Goal: Find specific page/section: Find specific page/section

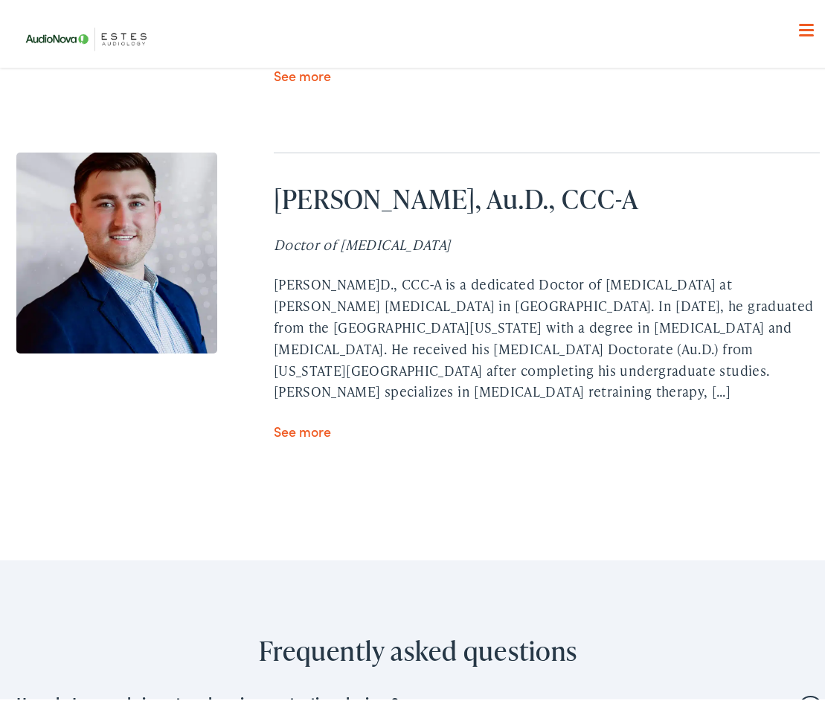
scroll to position [5136, 0]
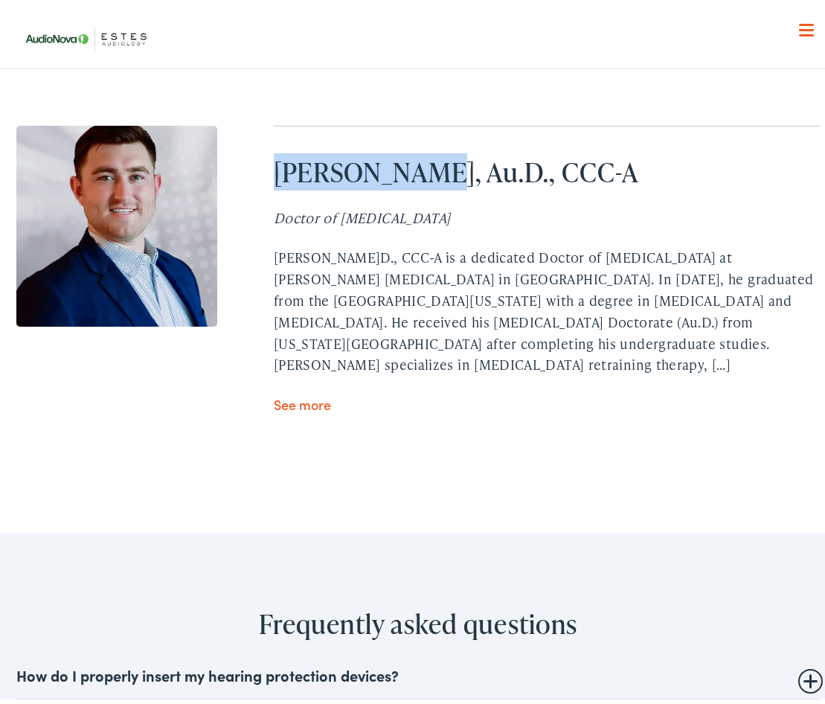
drag, startPoint x: 416, startPoint y: 220, endPoint x: 261, endPoint y: 219, distance: 154.8
click at [261, 219] on div "[PERSON_NAME], Au.D., CCC-A Doctor of [MEDICAL_DATA] [PERSON_NAME]D., CCC-A is …" at bounding box center [417, 265] width 803 height 289
drag, startPoint x: 261, startPoint y: 219, endPoint x: 306, endPoint y: 219, distance: 44.7
copy h2 "[PERSON_NAME]"
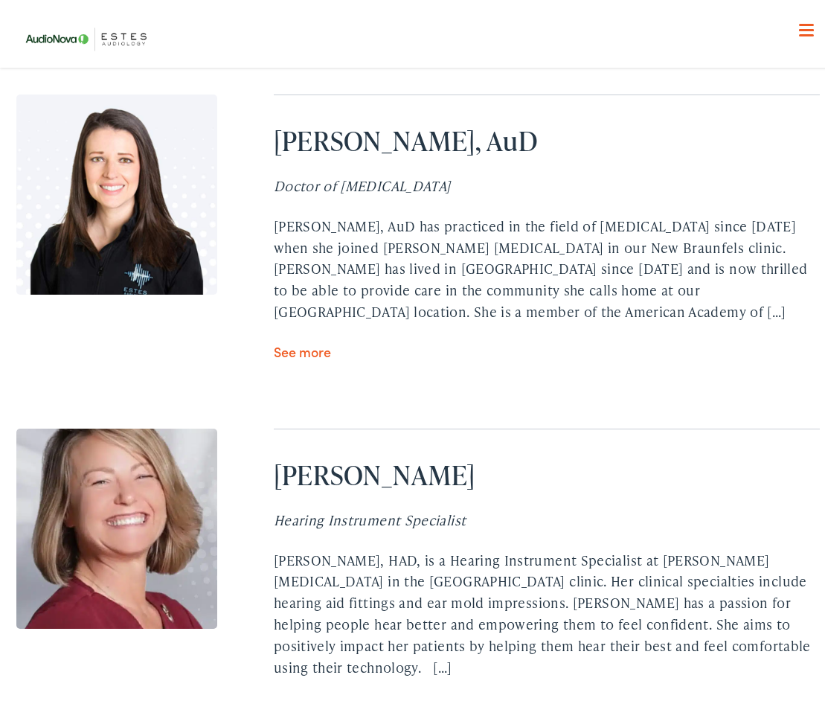
scroll to position [4466, 0]
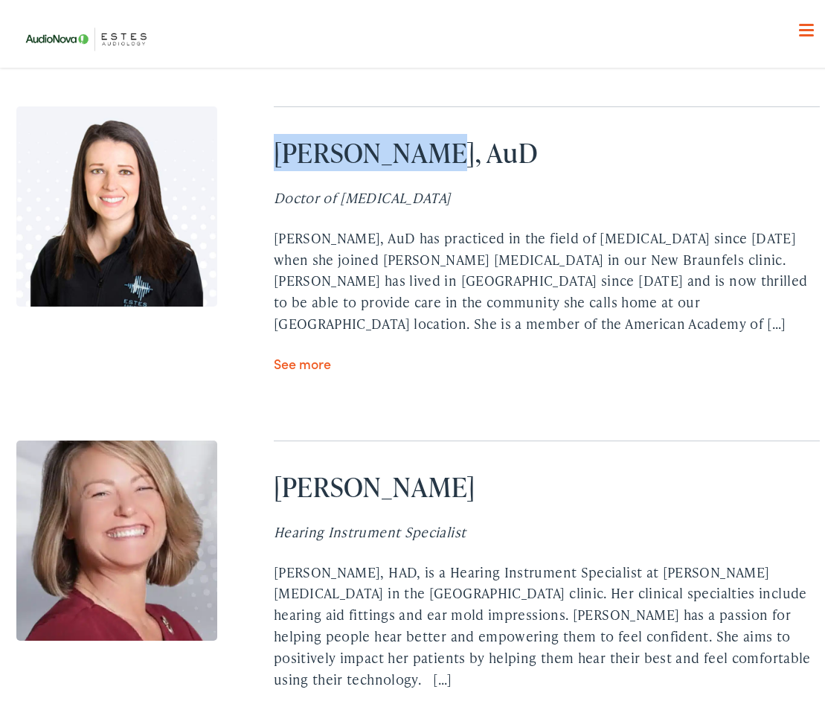
drag, startPoint x: 409, startPoint y: 226, endPoint x: 277, endPoint y: 227, distance: 131.7
click at [276, 164] on h2 "[PERSON_NAME], AuD" at bounding box center [547, 148] width 546 height 32
drag, startPoint x: 277, startPoint y: 227, endPoint x: 319, endPoint y: 224, distance: 42.5
copy h2 "[PERSON_NAME]"
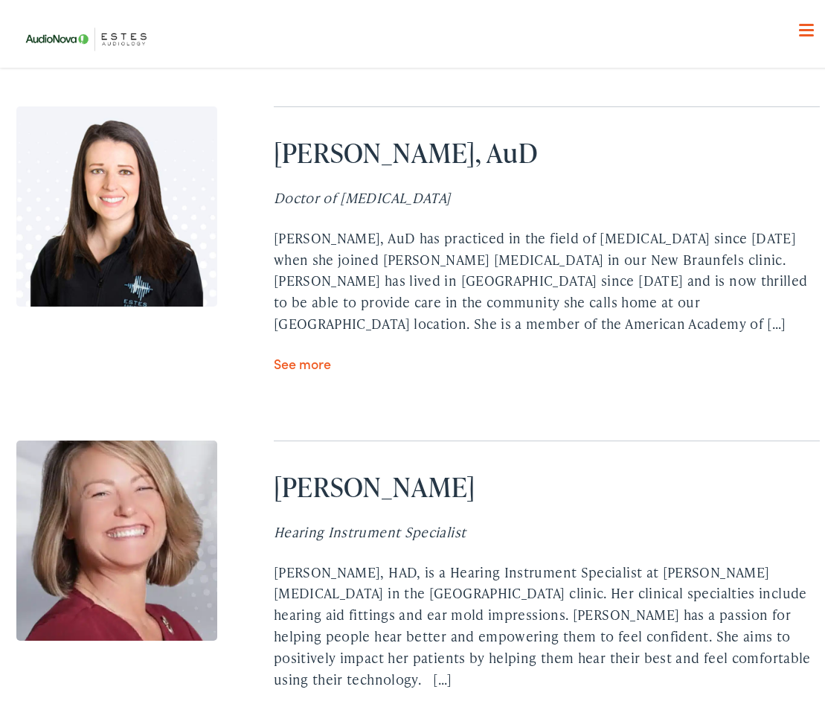
click at [478, 478] on div "[PERSON_NAME], AuD Doctor of [MEDICAL_DATA] [PERSON_NAME], AuD has practiced in…" at bounding box center [417, 591] width 803 height 979
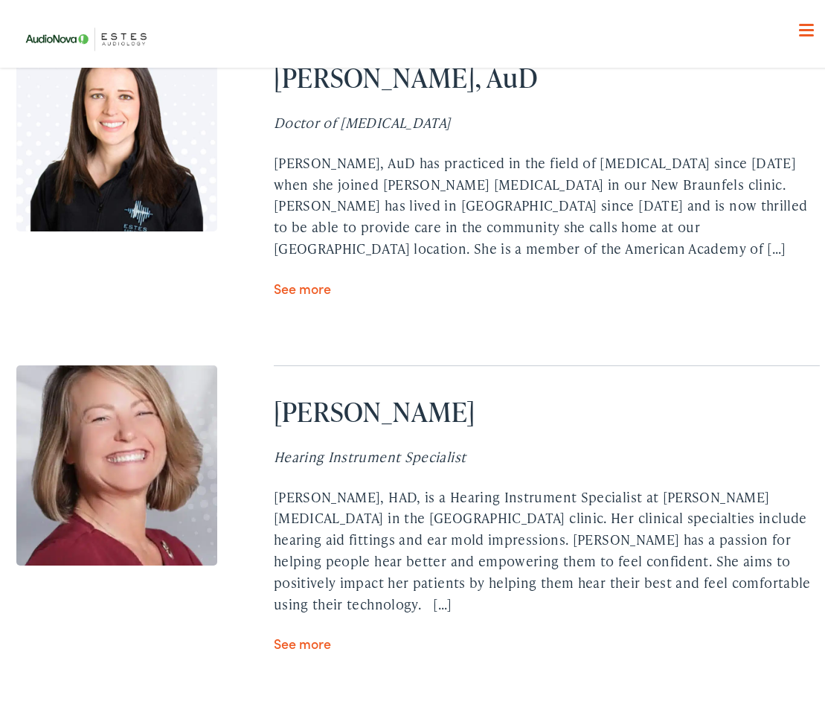
scroll to position [4615, 0]
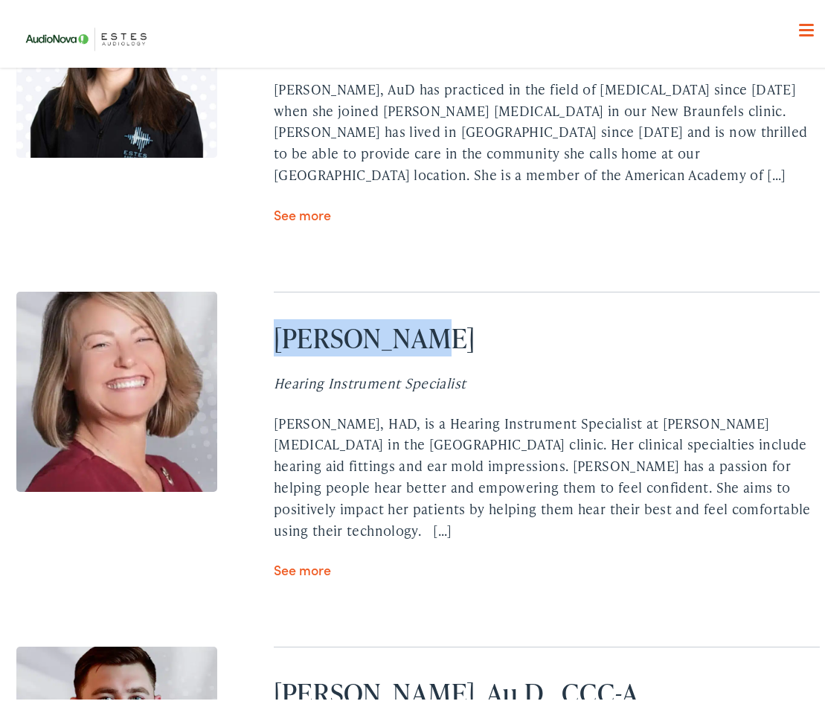
drag, startPoint x: 415, startPoint y: 416, endPoint x: 268, endPoint y: 413, distance: 147.4
click at [268, 413] on div "[PERSON_NAME] Hearing Instrument Specialist [PERSON_NAME], HAD, is a Hearing In…" at bounding box center [417, 431] width 803 height 289
drag, startPoint x: 268, startPoint y: 413, endPoint x: 288, endPoint y: 412, distance: 20.1
copy h2 "[PERSON_NAME]"
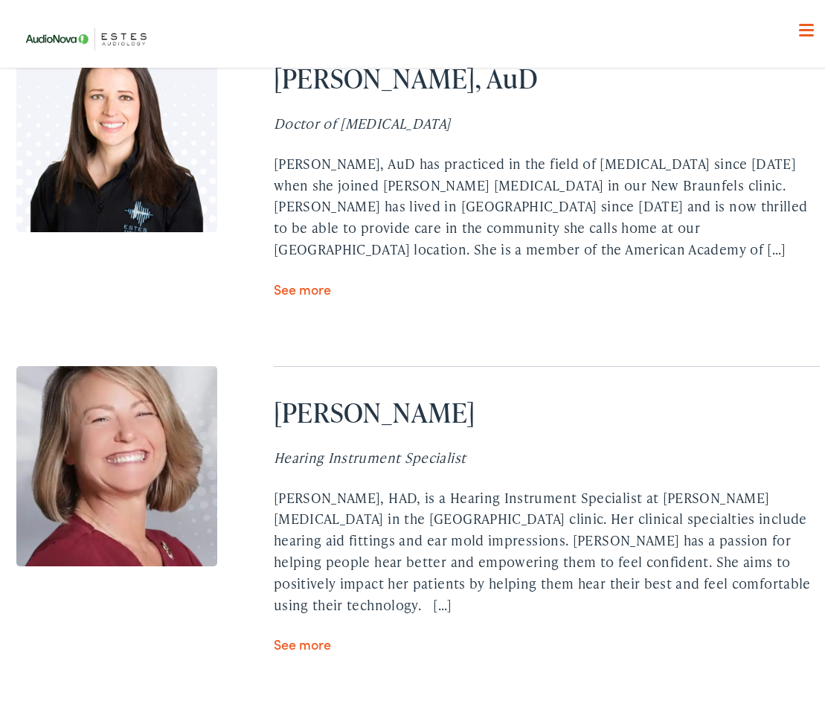
click at [254, 295] on div "[PERSON_NAME], AuD Doctor of [MEDICAL_DATA] [PERSON_NAME], AuD has practiced in…" at bounding box center [417, 161] width 803 height 267
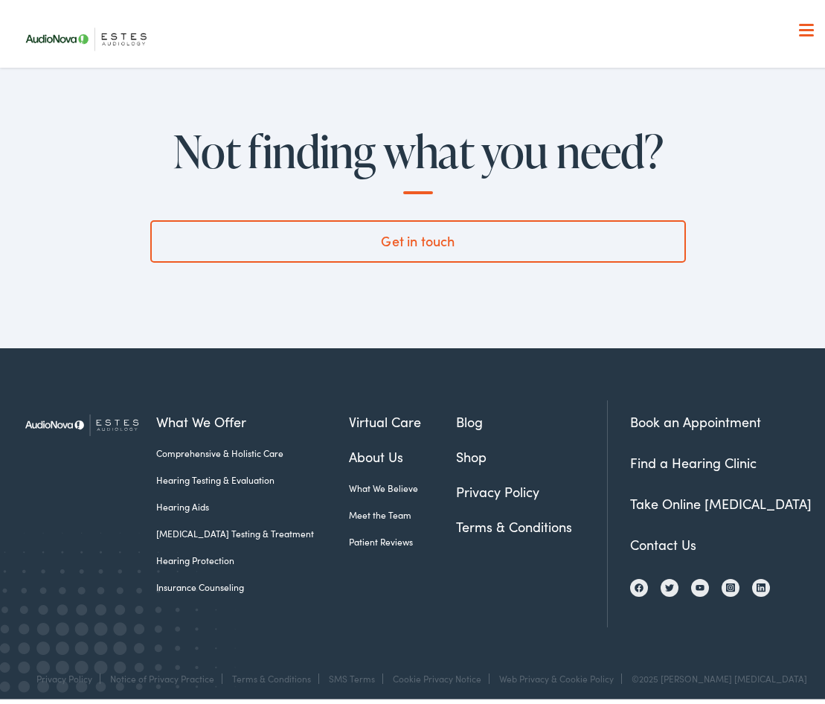
scroll to position [6029, 0]
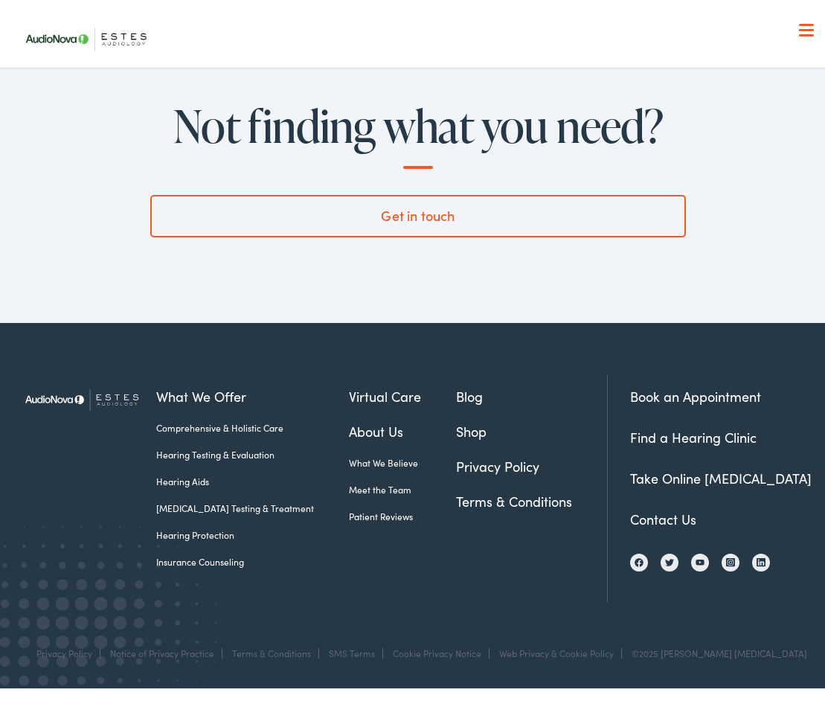
click at [354, 491] on link "Meet the Team" at bounding box center [402, 485] width 107 height 13
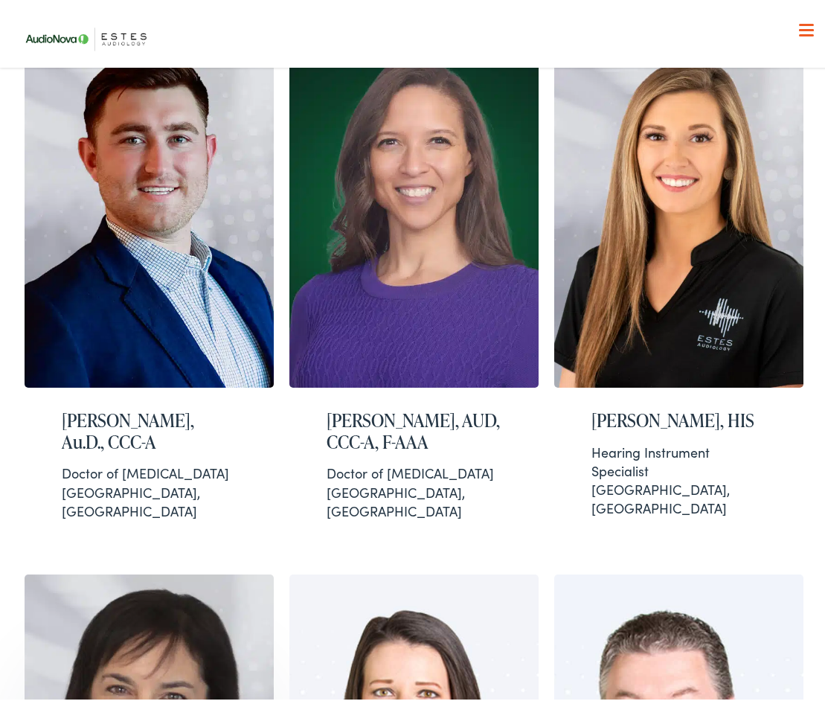
scroll to position [447, 0]
